Goal: Task Accomplishment & Management: Use online tool/utility

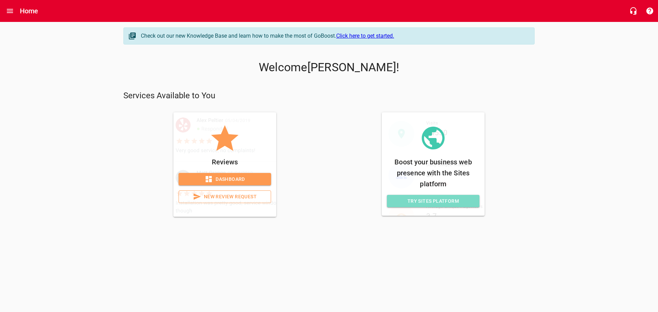
click at [453, 198] on span "Try Sites Platform" at bounding box center [433, 201] width 82 height 9
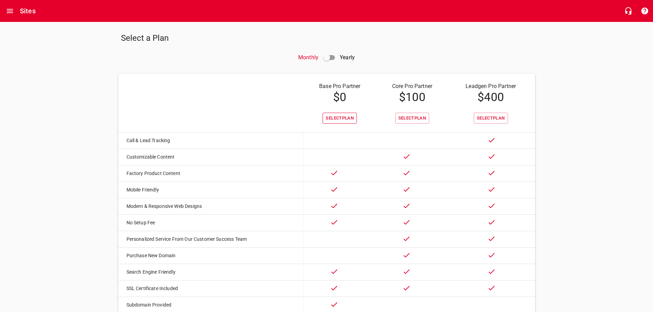
click at [322, 118] on button "Select Plan" at bounding box center [339, 118] width 34 height 11
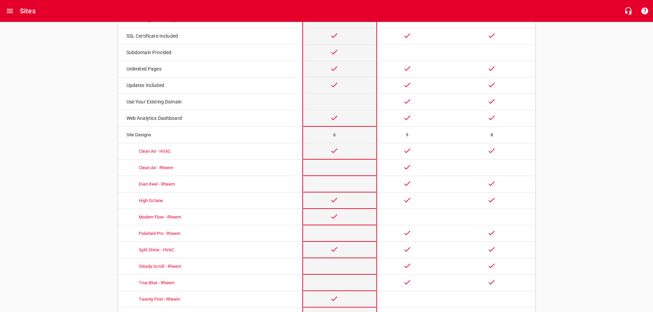
scroll to position [306, 0]
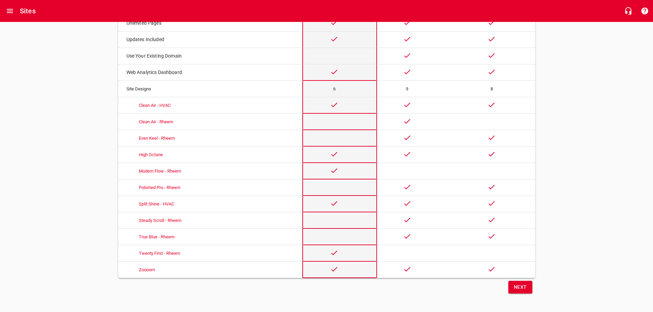
drag, startPoint x: 294, startPoint y: 222, endPoint x: 522, endPoint y: 290, distance: 237.4
click at [522, 290] on span "Next" at bounding box center [520, 287] width 13 height 9
